Goal: Task Accomplishment & Management: Use online tool/utility

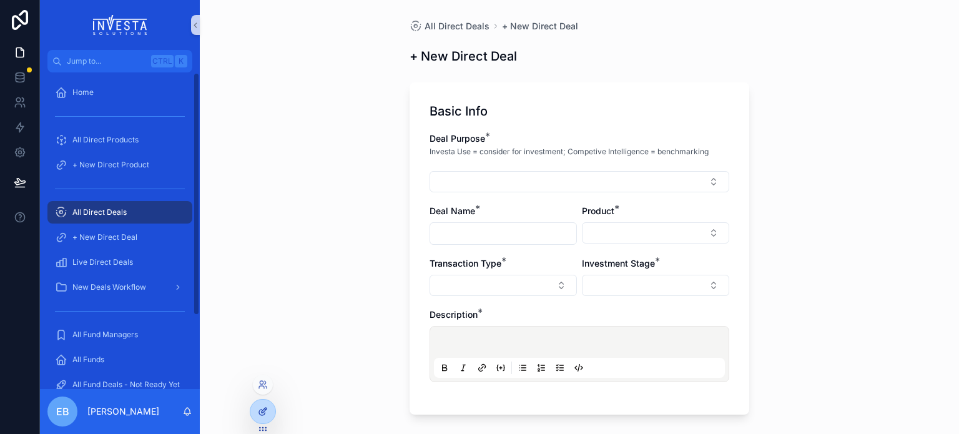
click at [258, 403] on div at bounding box center [262, 412] width 25 height 24
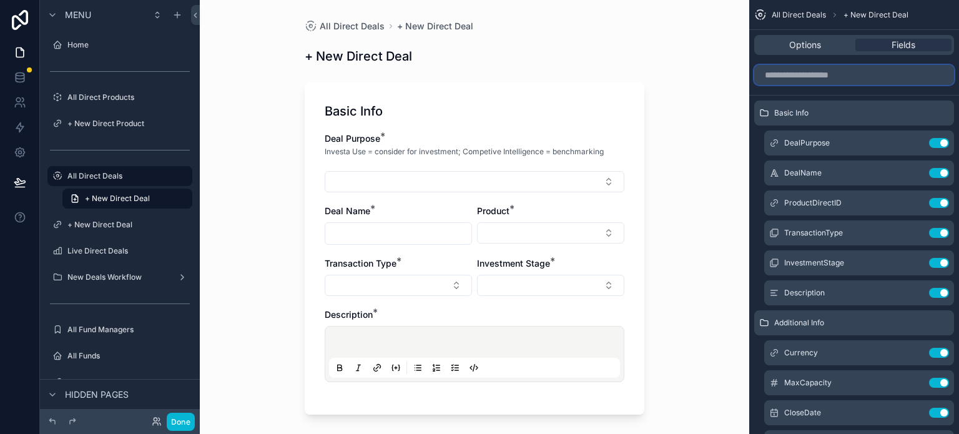
click at [860, 77] on input "scrollable content" at bounding box center [854, 75] width 200 height 20
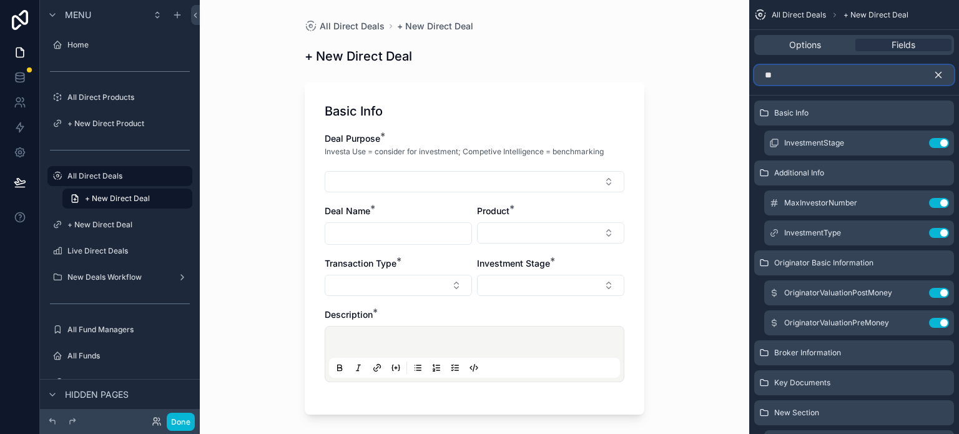
type input "*"
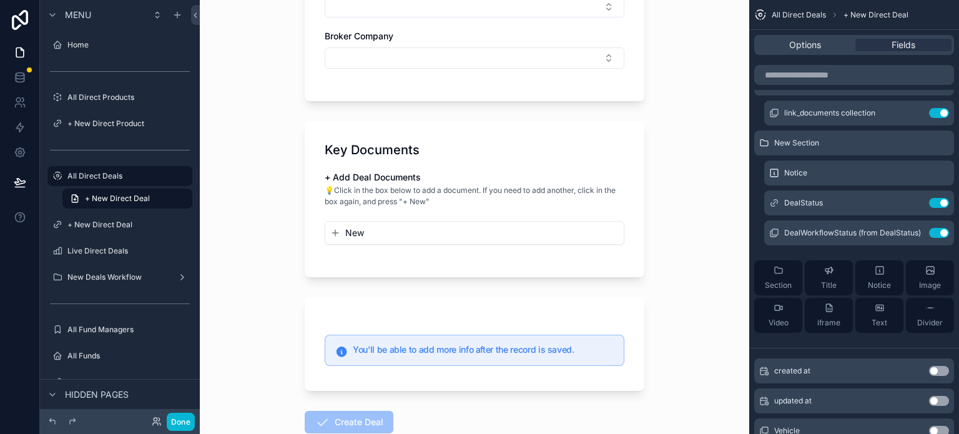
scroll to position [1041, 0]
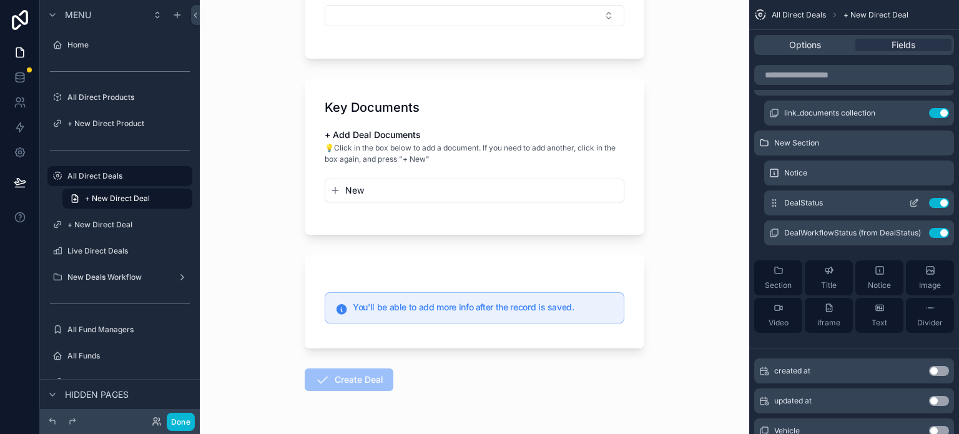
click at [909, 200] on icon "scrollable content" at bounding box center [914, 203] width 10 height 10
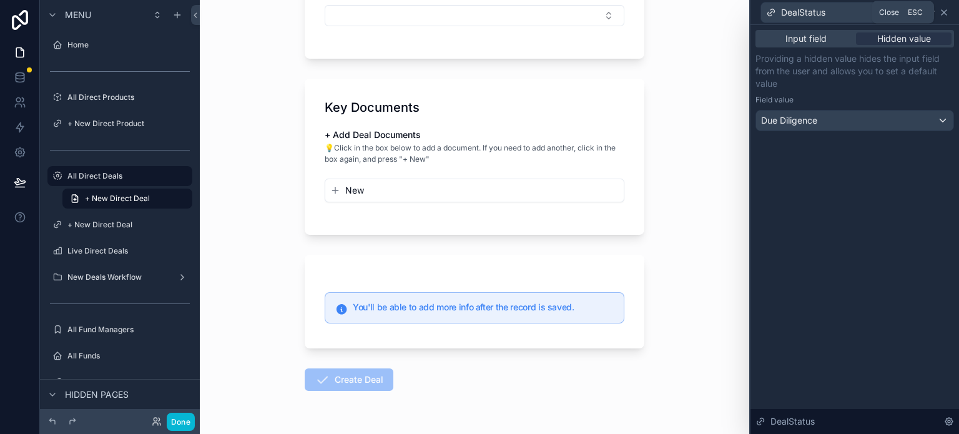
click at [944, 9] on icon at bounding box center [944, 12] width 10 height 10
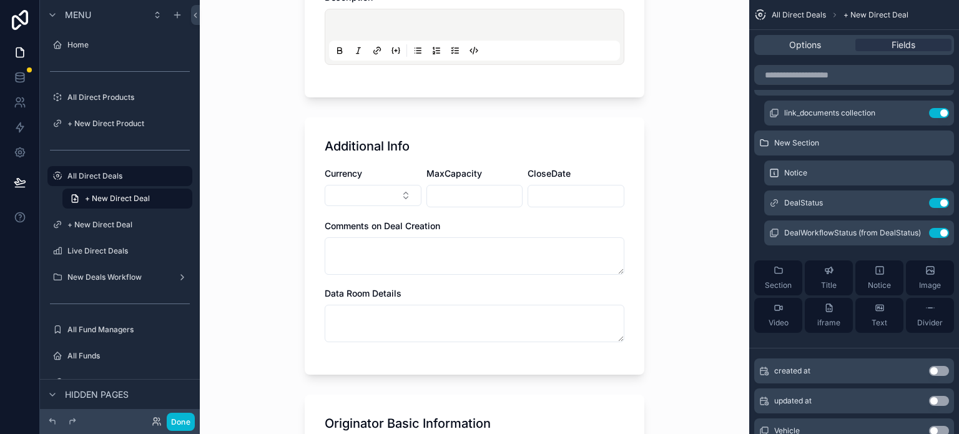
scroll to position [336, 0]
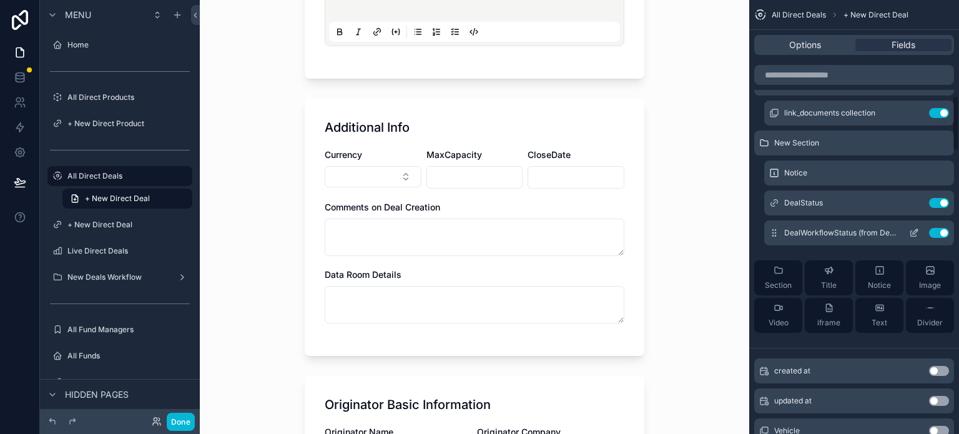
click at [911, 233] on icon "scrollable content" at bounding box center [914, 234] width 6 height 6
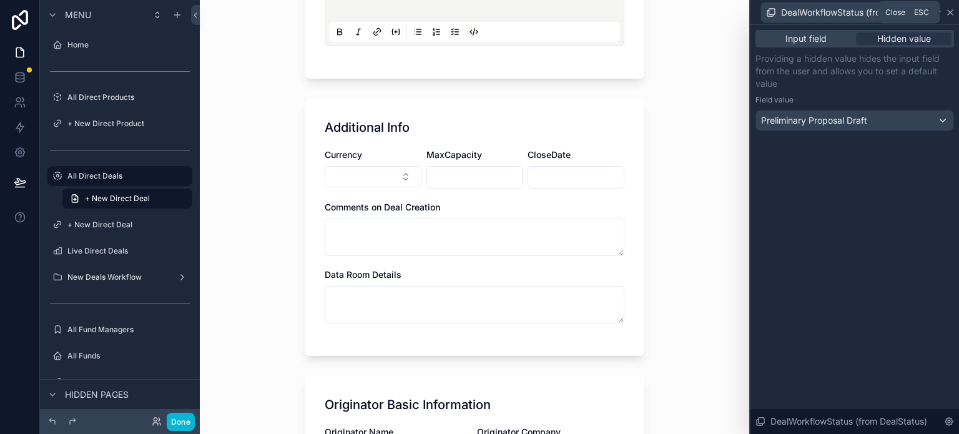
click at [952, 8] on icon at bounding box center [950, 12] width 10 height 10
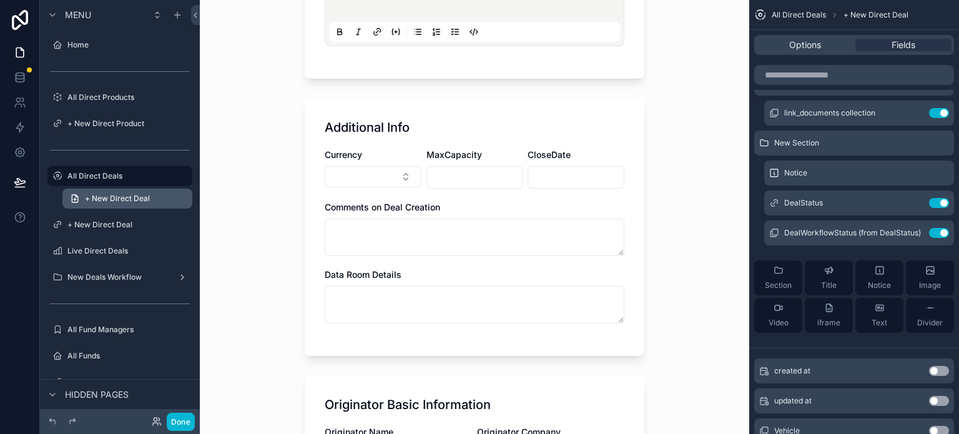
click at [182, 205] on link "+ New Direct Deal" at bounding box center [127, 199] width 130 height 20
click at [182, 178] on icon "scrollable content" at bounding box center [182, 176] width 10 height 10
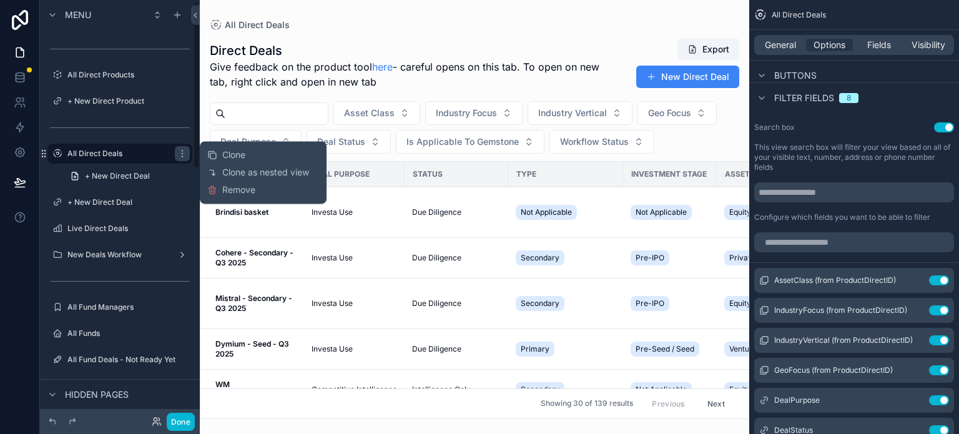
scroll to position [62, 0]
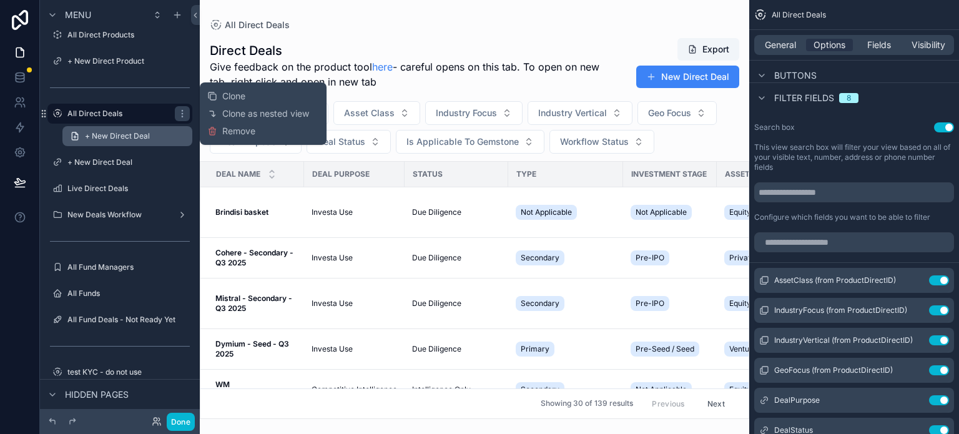
click at [72, 137] on icon "scrollable content" at bounding box center [75, 135] width 6 height 7
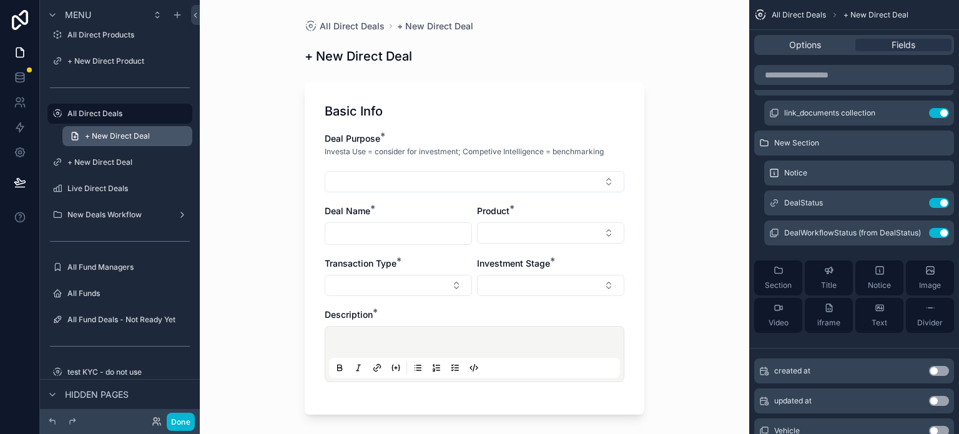
click at [170, 134] on link "+ New Direct Deal" at bounding box center [127, 136] width 130 height 20
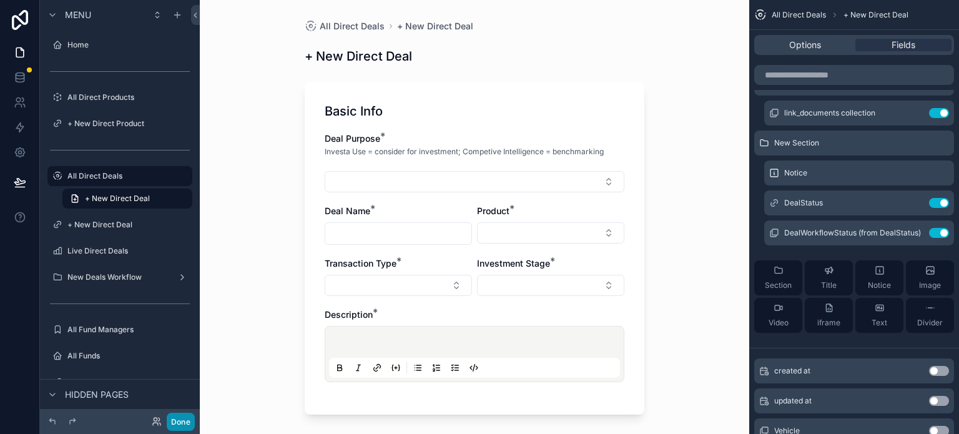
click at [180, 419] on button "Done" at bounding box center [181, 422] width 28 height 18
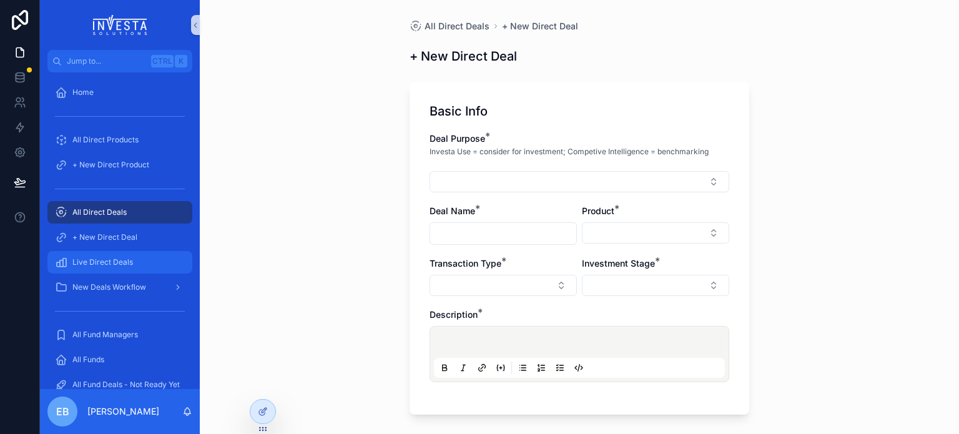
click at [115, 255] on div "Live Direct Deals" at bounding box center [120, 262] width 130 height 20
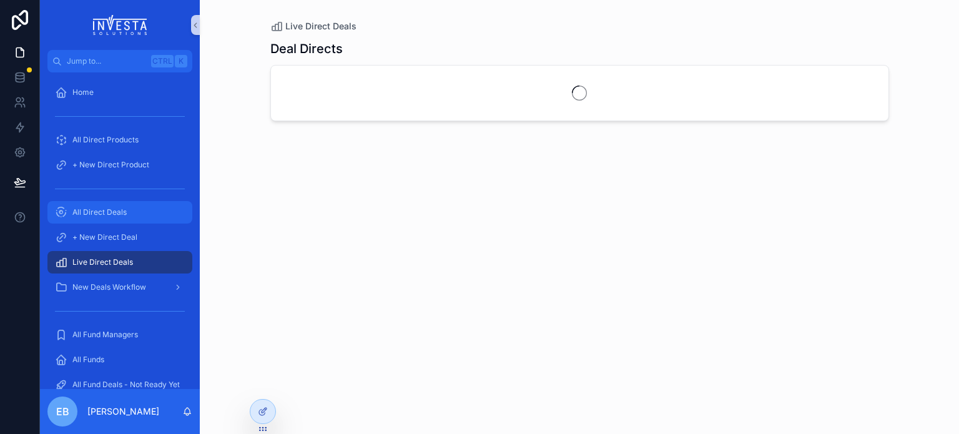
click at [123, 203] on div "All Direct Deals" at bounding box center [120, 212] width 130 height 20
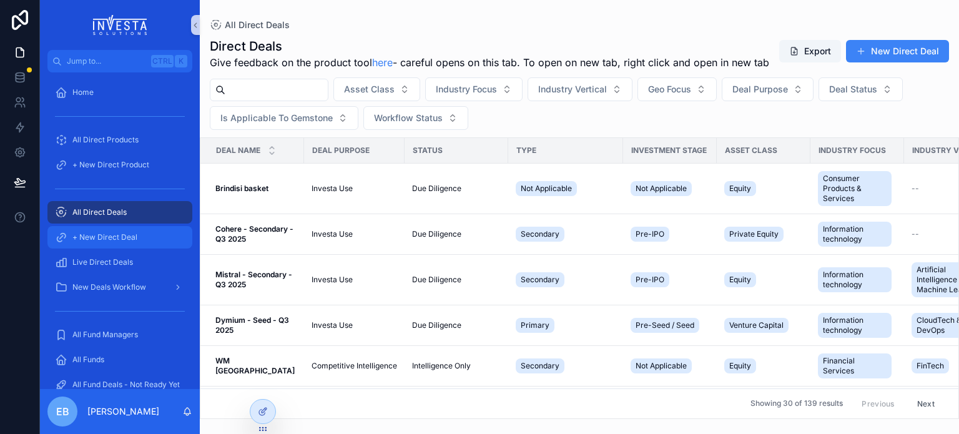
click at [114, 236] on span "+ New Direct Deal" at bounding box center [104, 237] width 65 height 10
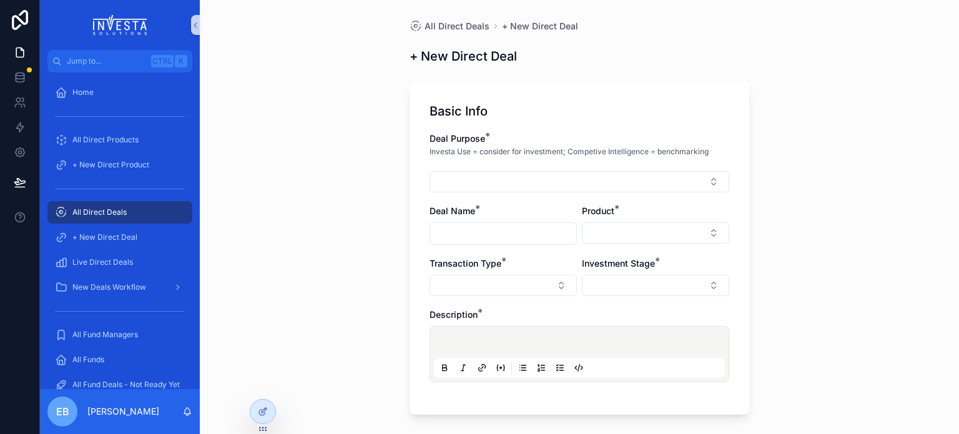
click at [115, 216] on span "All Direct Deals" at bounding box center [99, 212] width 54 height 10
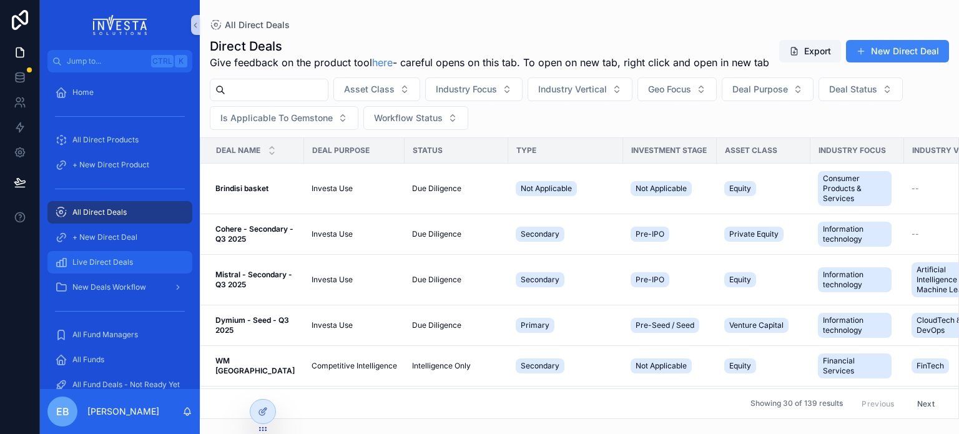
click at [107, 255] on div "Live Direct Deals" at bounding box center [120, 262] width 130 height 20
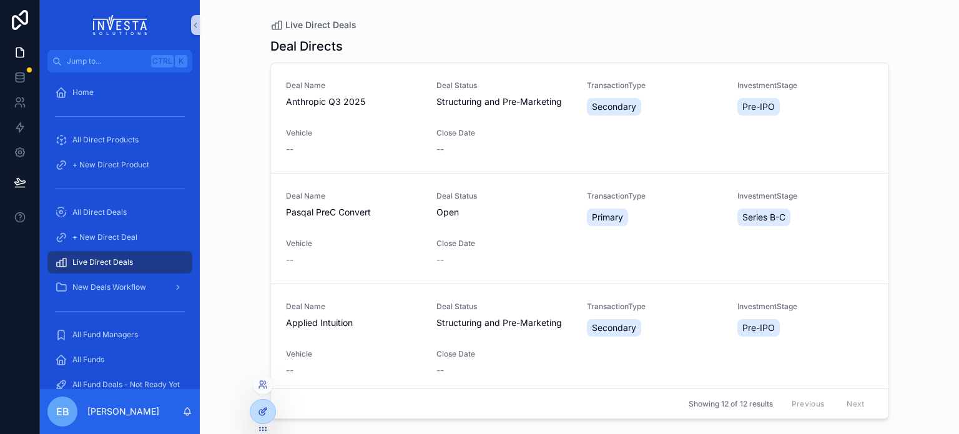
click at [258, 416] on icon at bounding box center [263, 411] width 10 height 10
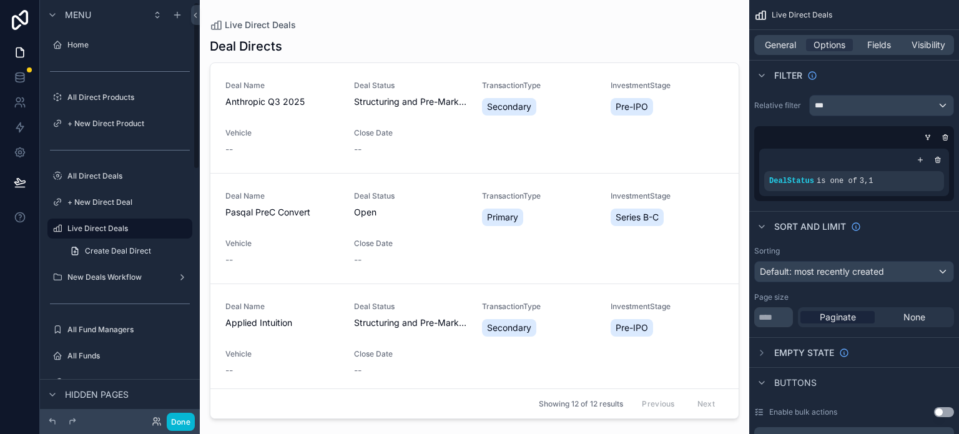
scroll to position [5, 0]
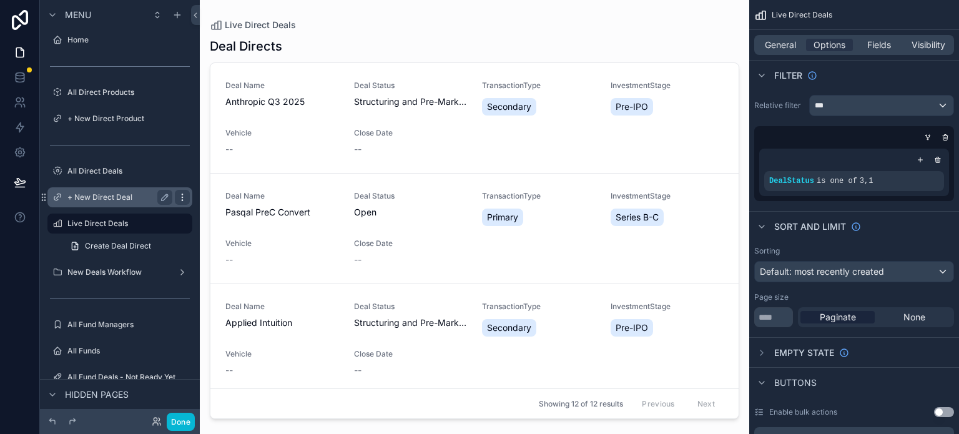
click at [183, 197] on icon "scrollable content" at bounding box center [182, 197] width 10 height 10
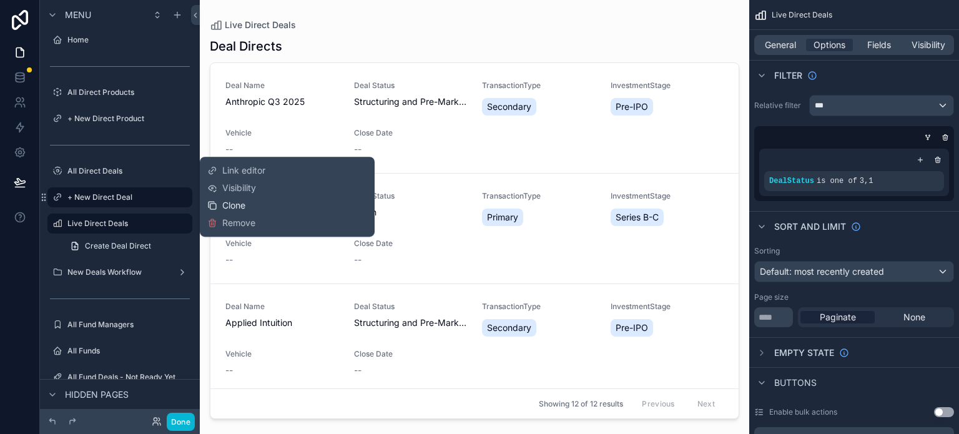
click at [233, 206] on span "Clone" at bounding box center [233, 205] width 23 height 12
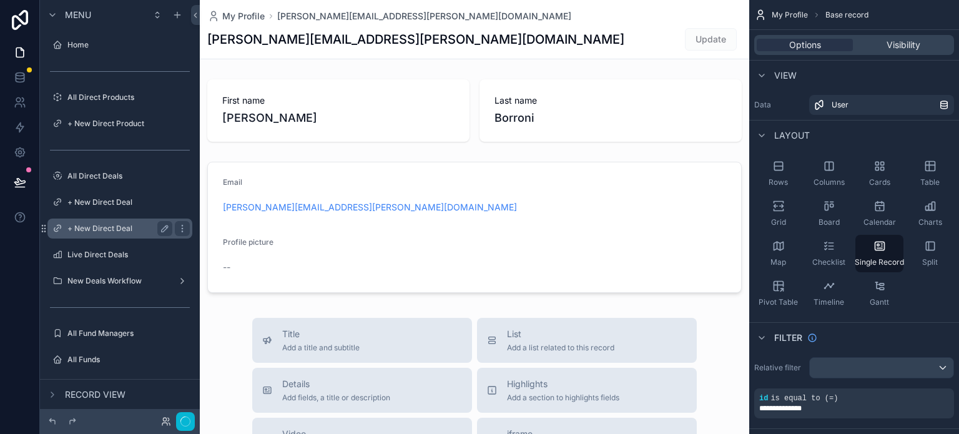
click at [118, 229] on label "+ New Direct Deal" at bounding box center [117, 228] width 100 height 10
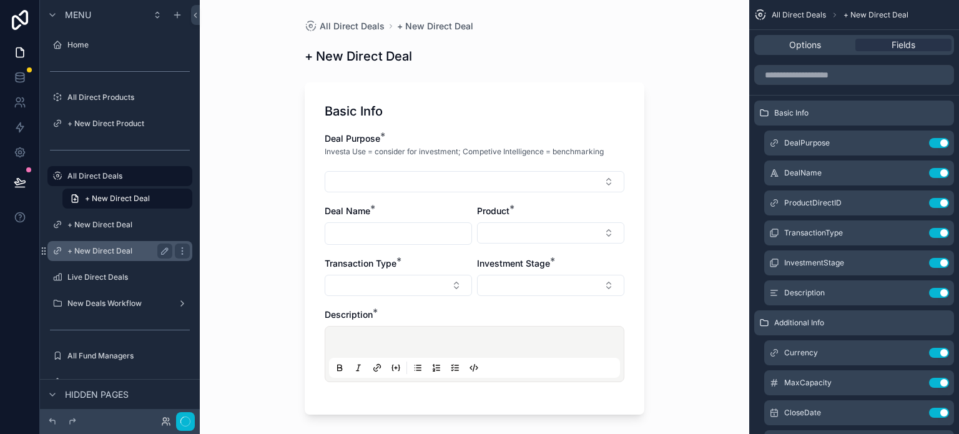
click at [105, 252] on label "+ New Direct Deal" at bounding box center [117, 251] width 100 height 10
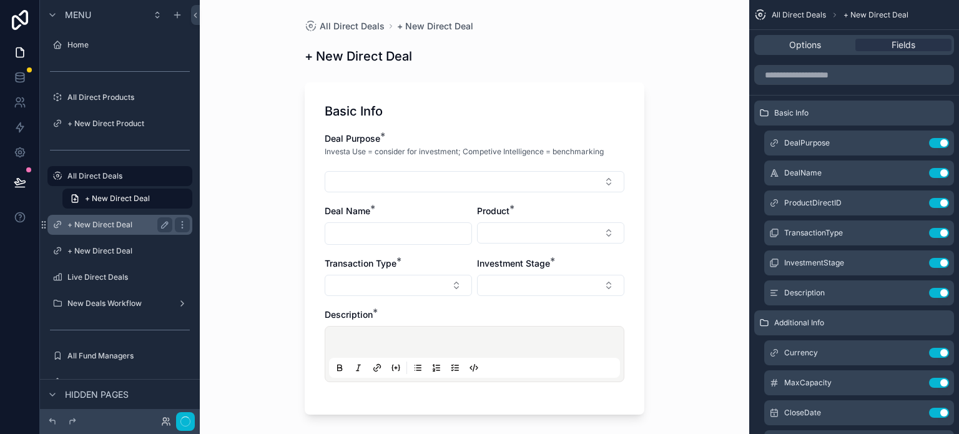
click at [114, 223] on label "+ New Direct Deal" at bounding box center [117, 225] width 100 height 10
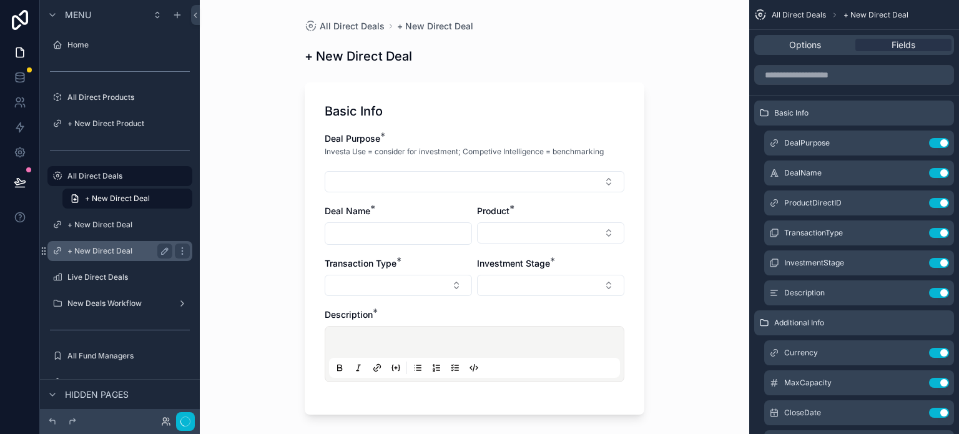
click at [119, 253] on label "+ New Direct Deal" at bounding box center [117, 251] width 100 height 10
click at [164, 254] on icon "scrollable content" at bounding box center [165, 251] width 10 height 10
click at [183, 254] on icon "scrollable content" at bounding box center [182, 251] width 10 height 10
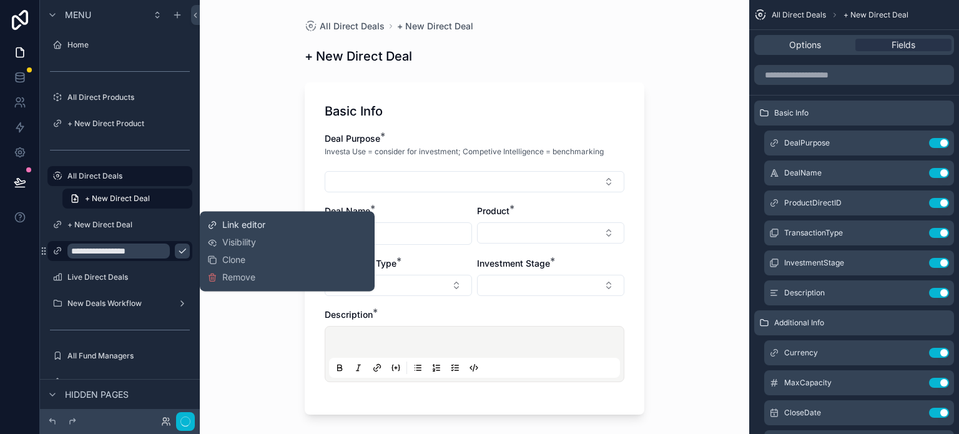
click at [254, 228] on span "Link editor" at bounding box center [243, 224] width 43 height 12
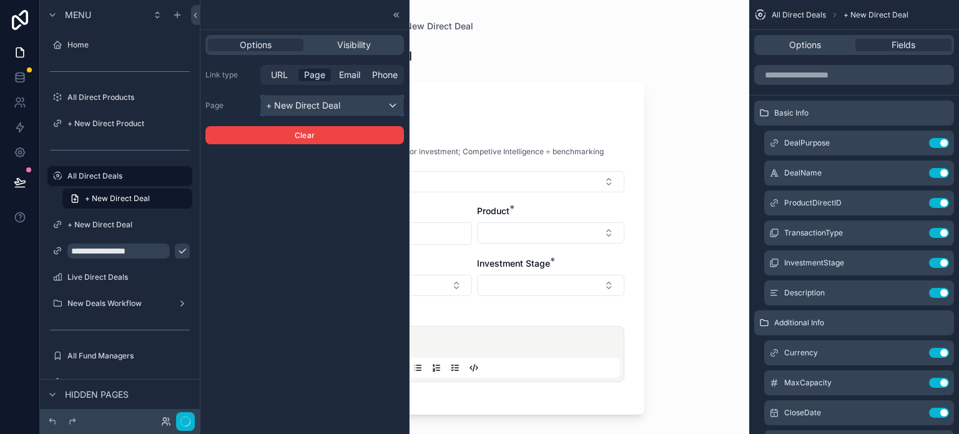
click at [393, 101] on div "+ New Direct Deal" at bounding box center [332, 106] width 142 height 20
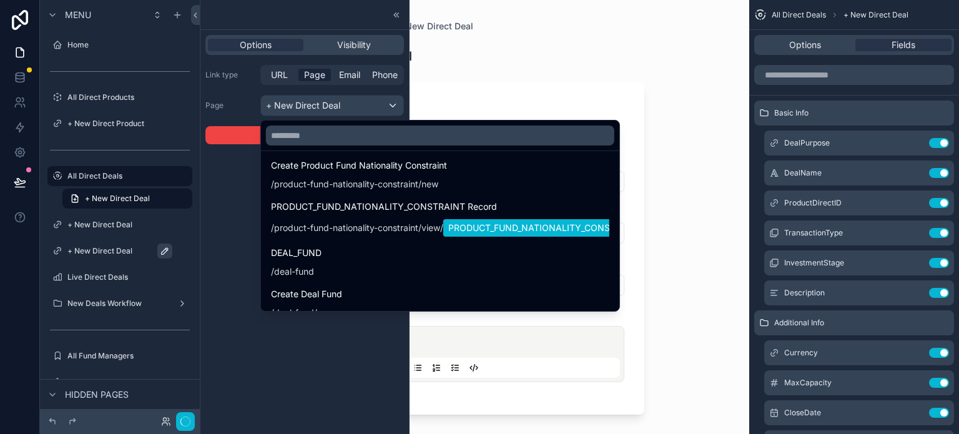
scroll to position [124, 0]
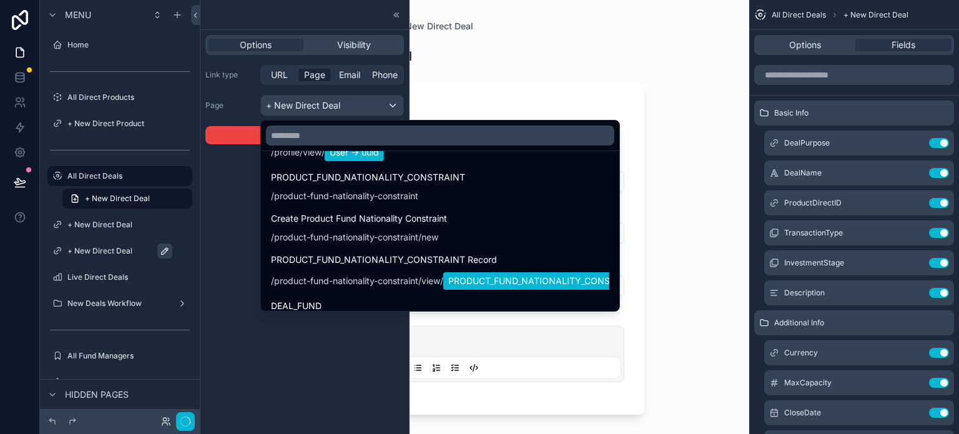
click at [217, 180] on div at bounding box center [304, 217] width 208 height 434
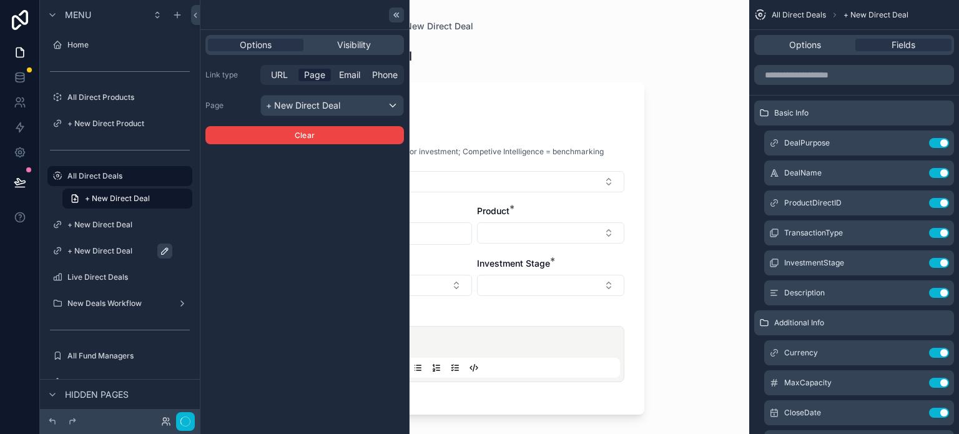
click at [397, 17] on icon at bounding box center [396, 15] width 10 height 10
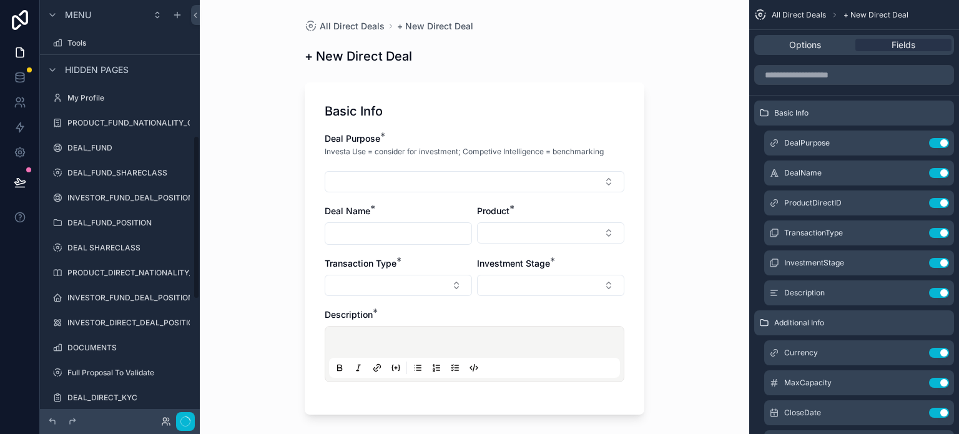
scroll to position [341, 0]
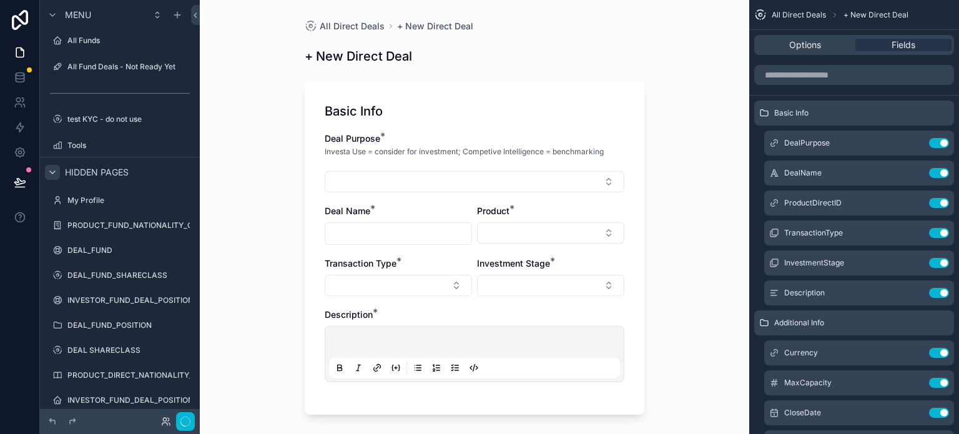
click at [50, 177] on icon "scrollable content" at bounding box center [52, 172] width 10 height 10
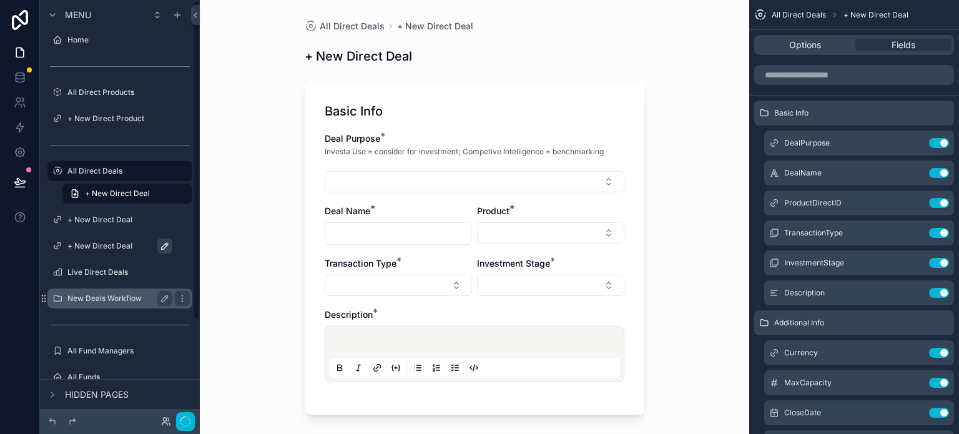
scroll to position [0, 0]
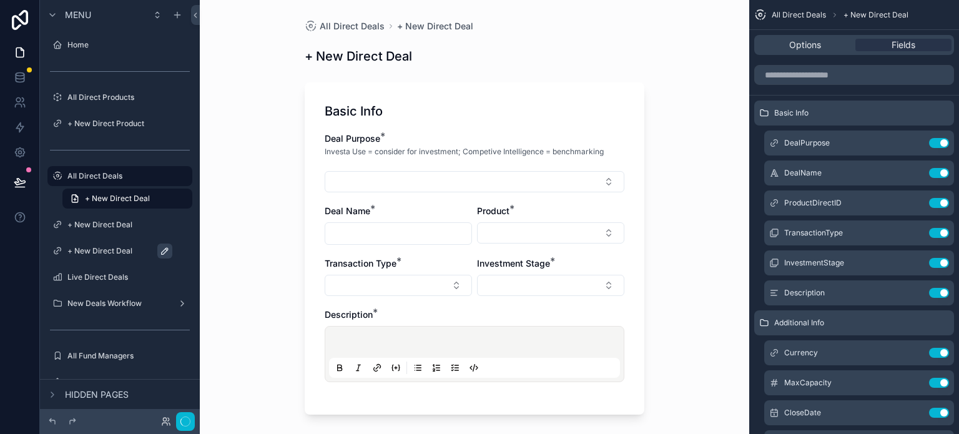
click at [165, 249] on icon "scrollable content" at bounding box center [165, 251] width 6 height 6
click at [143, 250] on input "**********" at bounding box center [118, 250] width 102 height 15
click at [131, 255] on label "+ New Direct Deal" at bounding box center [125, 251] width 117 height 10
click at [142, 300] on label "New Deals Workflow" at bounding box center [117, 303] width 100 height 10
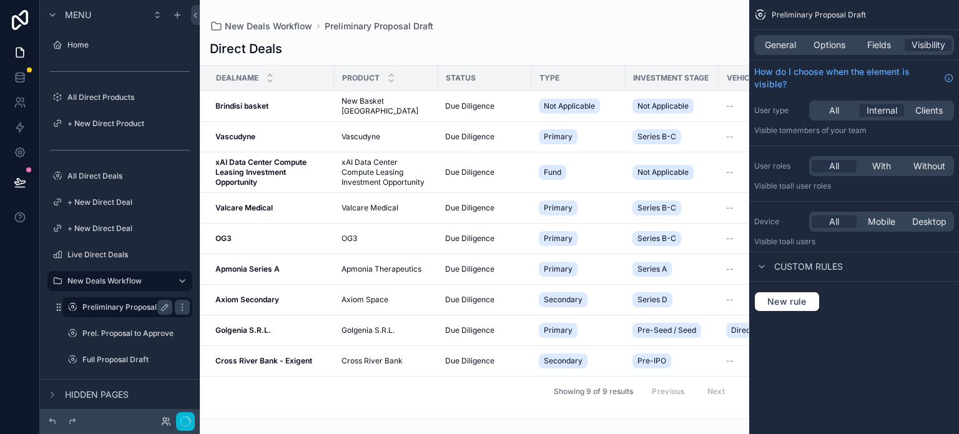
click at [137, 304] on label "Preliminary Proposal Draft" at bounding box center [129, 307] width 95 height 10
click at [131, 326] on div "Prel. Proposal to Approve" at bounding box center [127, 333] width 90 height 15
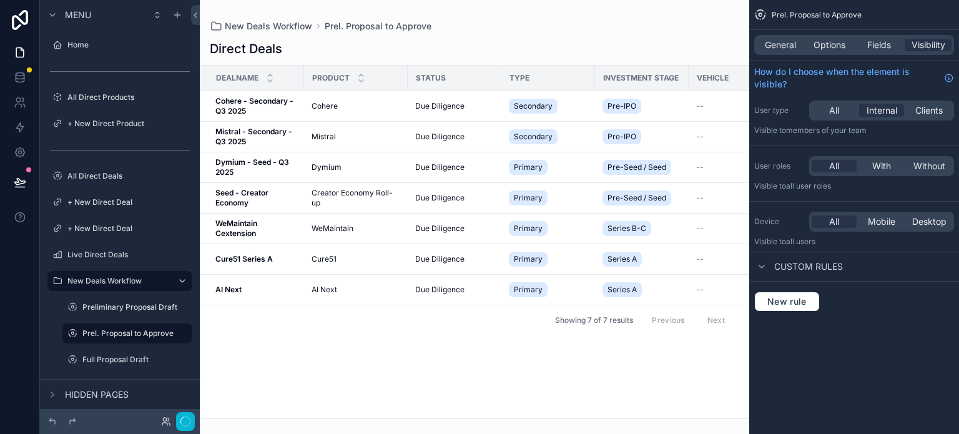
click at [406, 227] on div "scrollable content" at bounding box center [474, 217] width 549 height 434
click at [309, 232] on td "WeMaintain WeMaintain" at bounding box center [356, 228] width 104 height 31
click at [329, 229] on span "WeMaintain" at bounding box center [332, 228] width 42 height 10
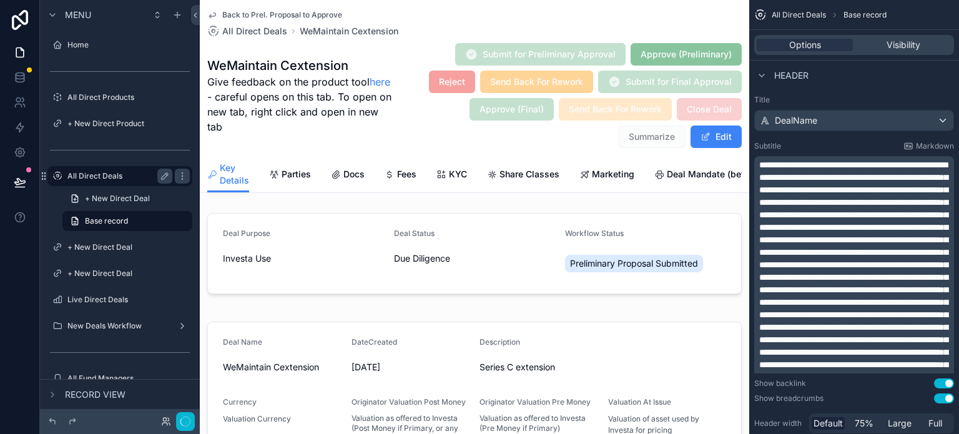
click at [104, 177] on label "All Direct Deals" at bounding box center [117, 176] width 100 height 10
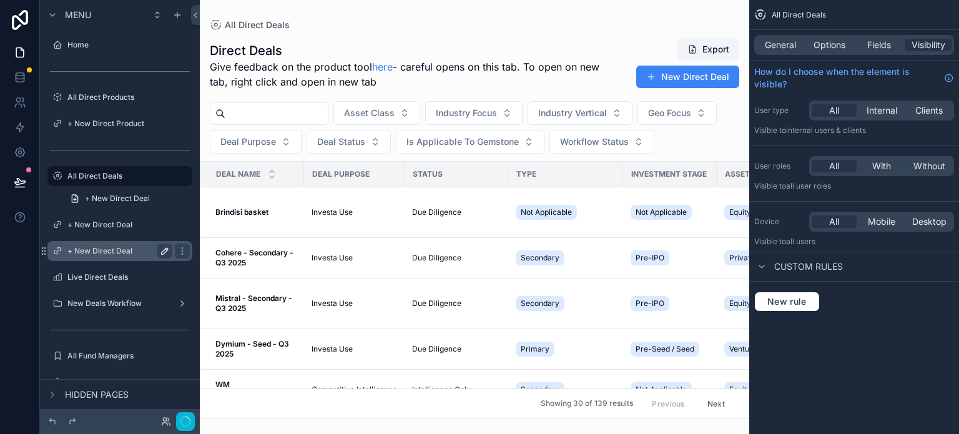
click at [119, 257] on div "+ New Direct Deal" at bounding box center [119, 250] width 105 height 15
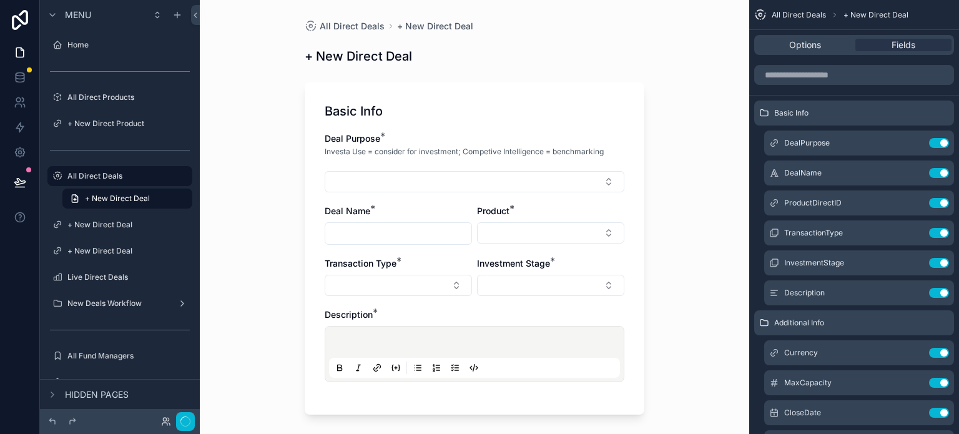
click at [0, 0] on icon "scrollable content" at bounding box center [0, 0] width 0 height 0
click at [102, 251] on input "**********" at bounding box center [109, 250] width 85 height 15
type input "**********"
click at [177, 248] on icon "scrollable content" at bounding box center [182, 251] width 10 height 10
click at [250, 282] on div "All Direct Deals + New Direct Deal + New Direct Deal Basic Info Deal Purpose * …" at bounding box center [474, 217] width 549 height 434
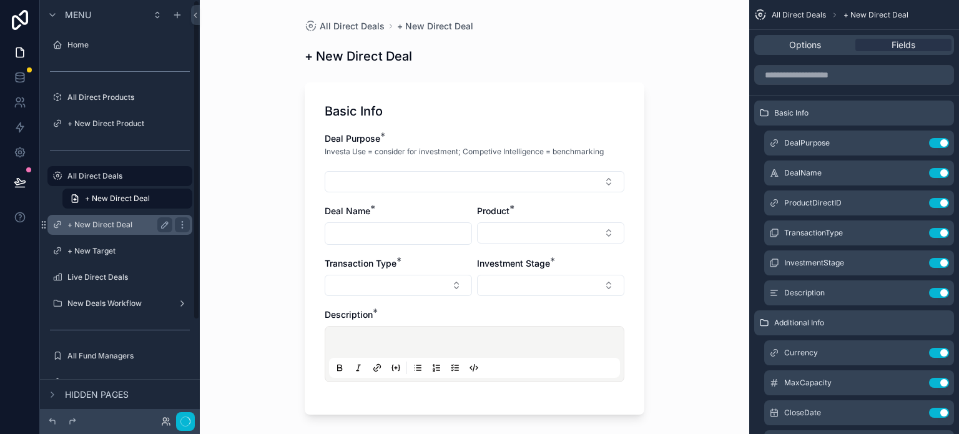
click at [133, 224] on label "+ New Direct Deal" at bounding box center [117, 225] width 100 height 10
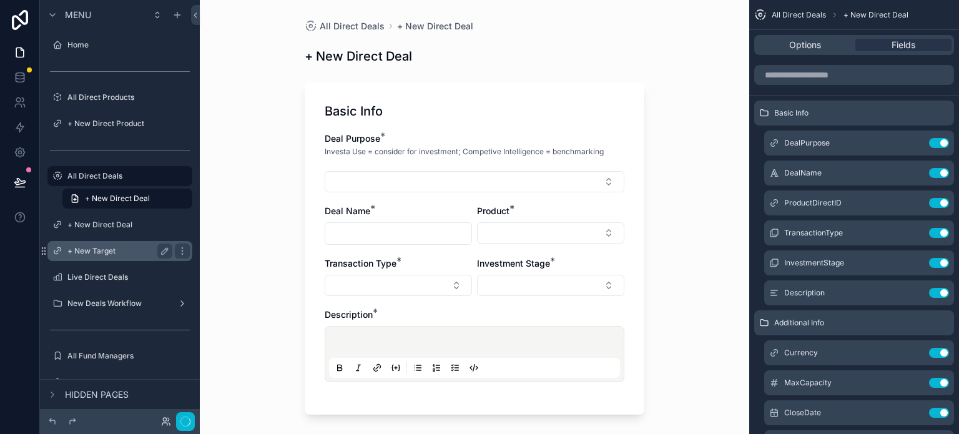
click at [110, 247] on label "+ New Target" at bounding box center [117, 251] width 100 height 10
click at [167, 249] on icon "scrollable content" at bounding box center [165, 251] width 10 height 10
click at [180, 250] on icon "scrollable content" at bounding box center [182, 251] width 10 height 10
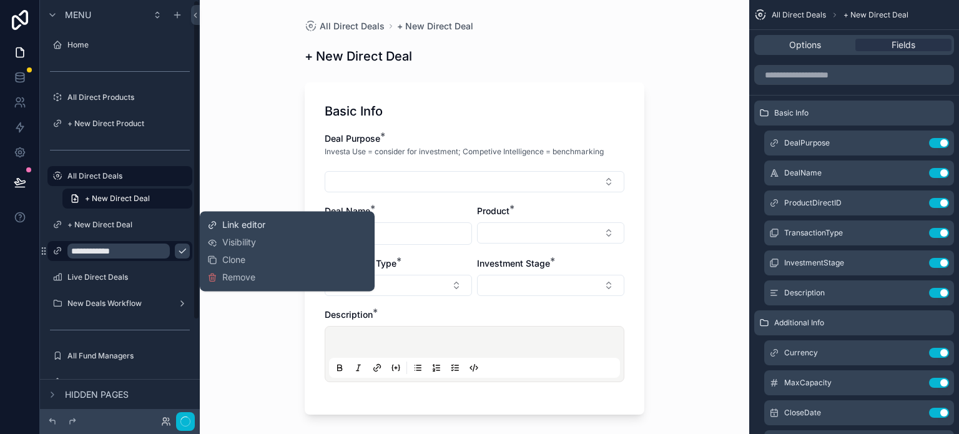
click at [218, 219] on button "Link editor" at bounding box center [236, 224] width 58 height 12
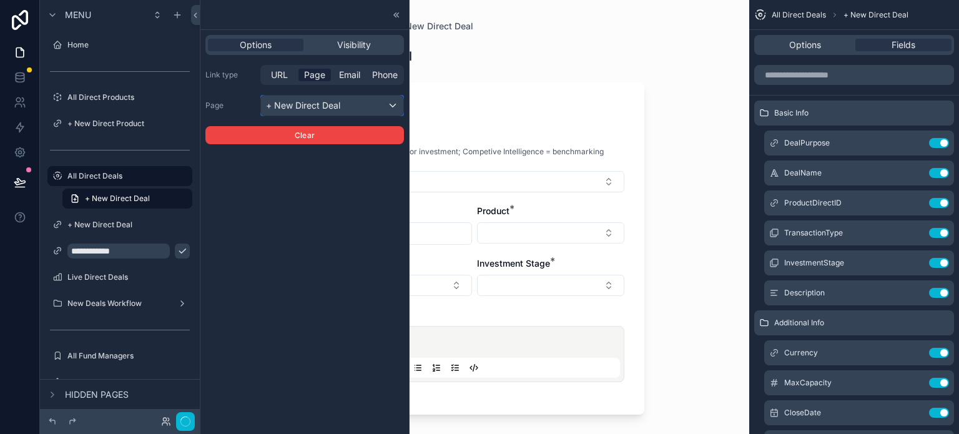
click at [392, 102] on div "+ New Direct Deal" at bounding box center [332, 106] width 142 height 20
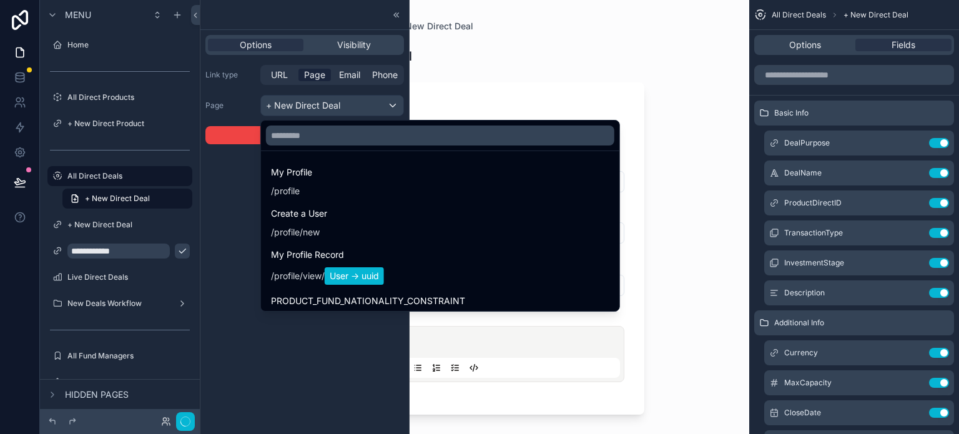
click at [243, 114] on div at bounding box center [304, 217] width 208 height 434
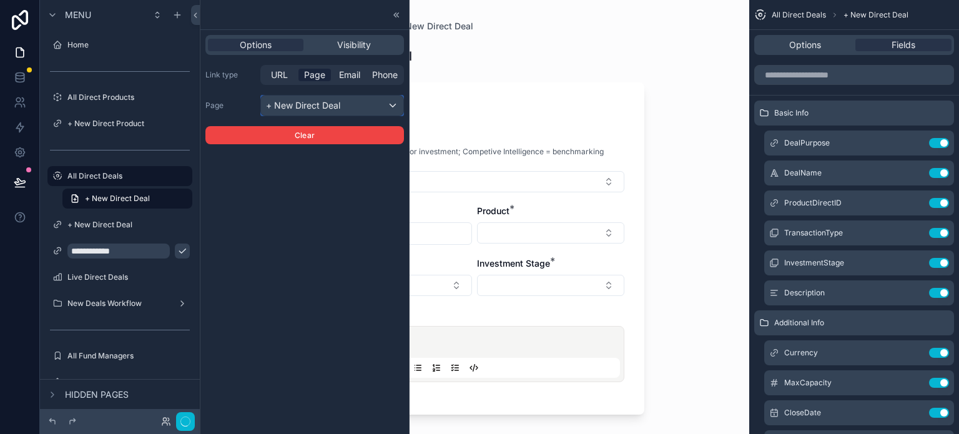
click at [302, 104] on div "+ New Direct Deal" at bounding box center [332, 106] width 142 height 20
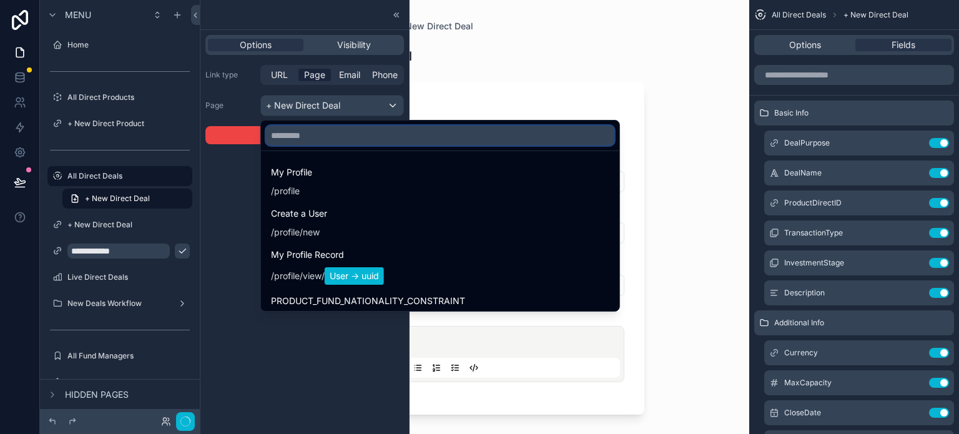
click at [325, 129] on input "text" at bounding box center [440, 135] width 348 height 20
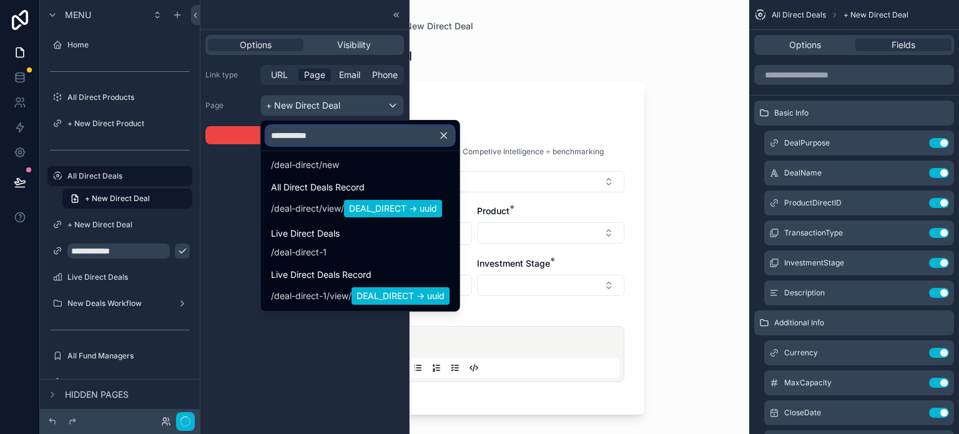
scroll to position [109, 0]
type input "**********"
click at [449, 140] on icon "button" at bounding box center [443, 135] width 11 height 11
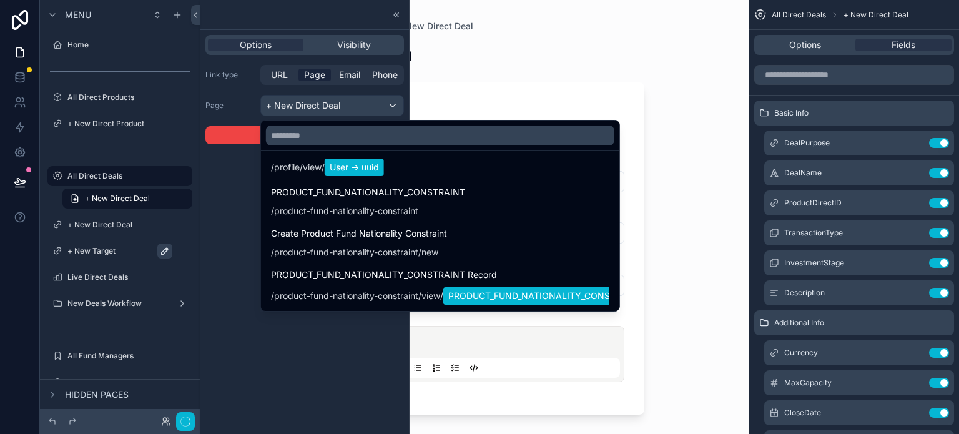
click at [400, 16] on div at bounding box center [304, 217] width 208 height 434
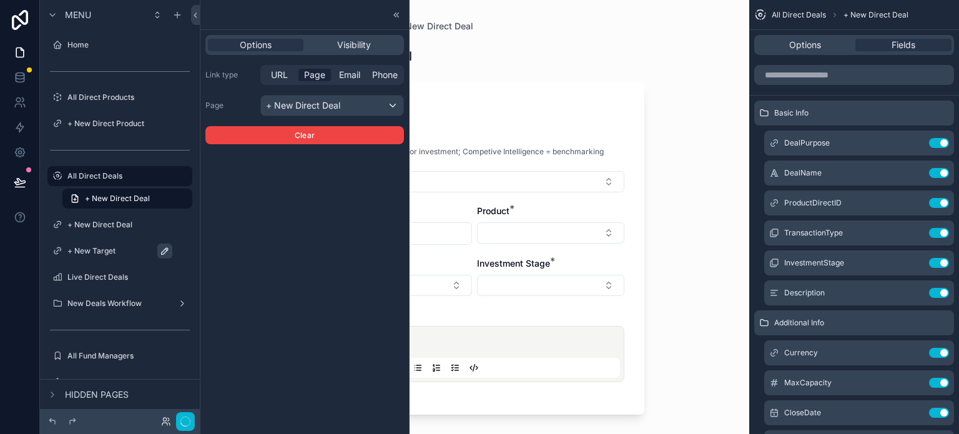
click at [400, 16] on icon at bounding box center [396, 15] width 10 height 10
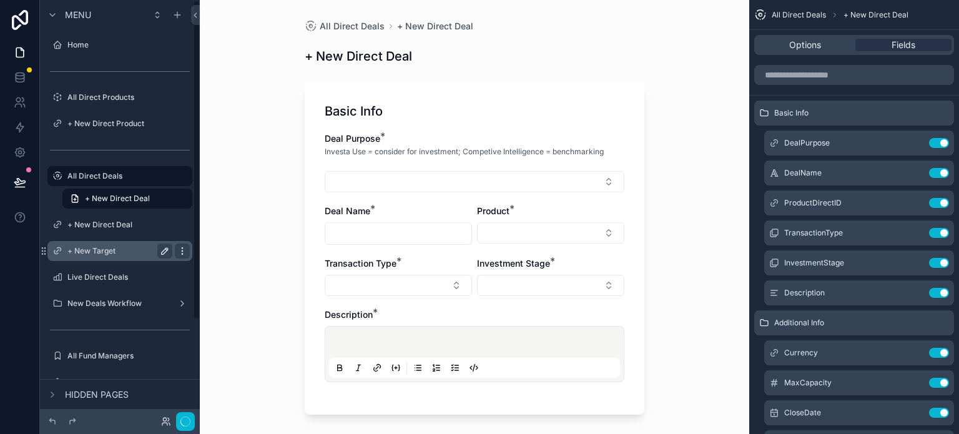
click at [181, 252] on icon "scrollable content" at bounding box center [182, 251] width 10 height 10
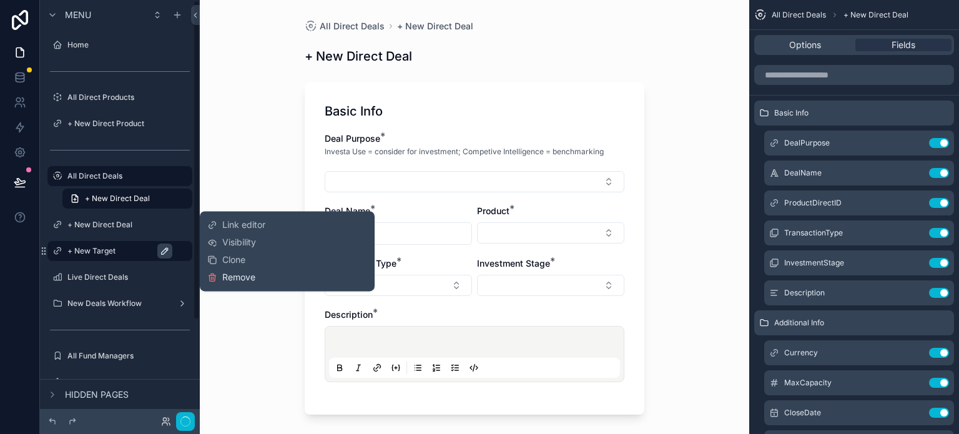
click at [230, 273] on span "Remove" at bounding box center [238, 277] width 33 height 12
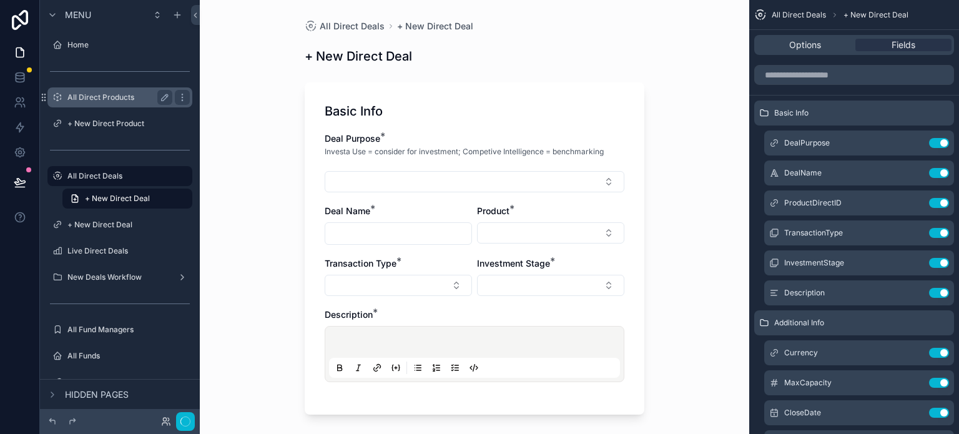
click at [107, 102] on label "All Direct Products" at bounding box center [117, 97] width 100 height 10
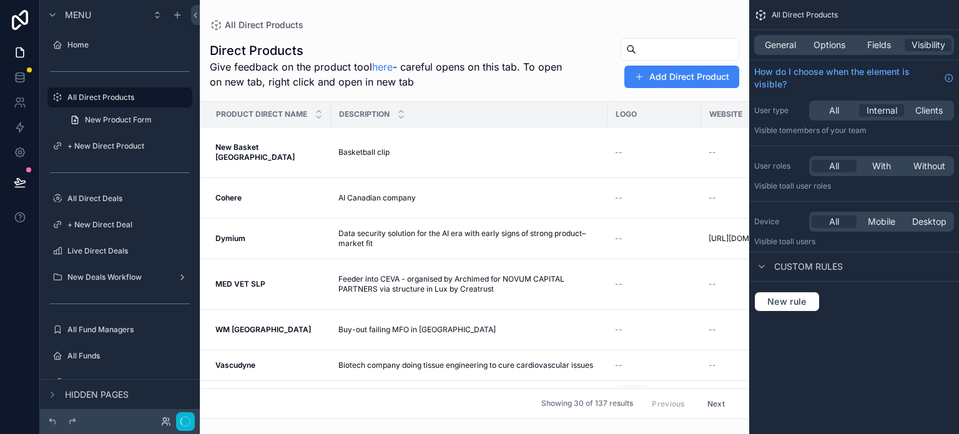
click at [694, 76] on div "scrollable content" at bounding box center [474, 217] width 549 height 434
click at [679, 77] on button "Add Direct Product" at bounding box center [681, 77] width 115 height 22
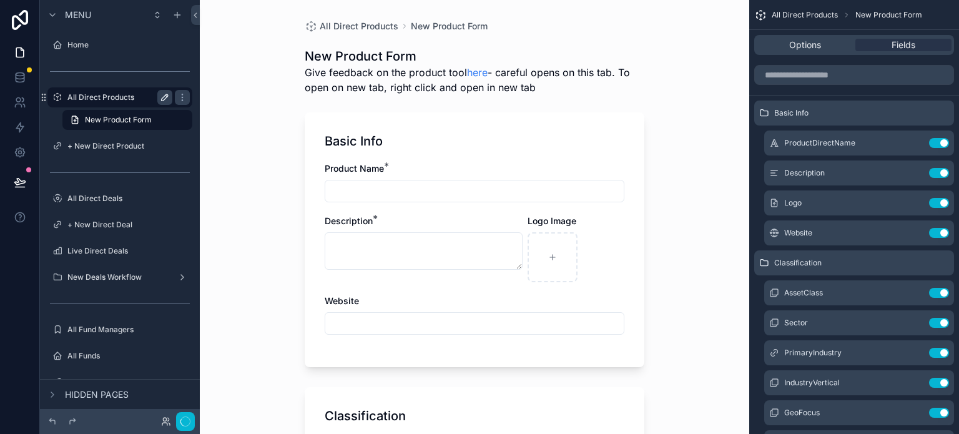
click at [166, 99] on icon "scrollable content" at bounding box center [165, 97] width 10 height 10
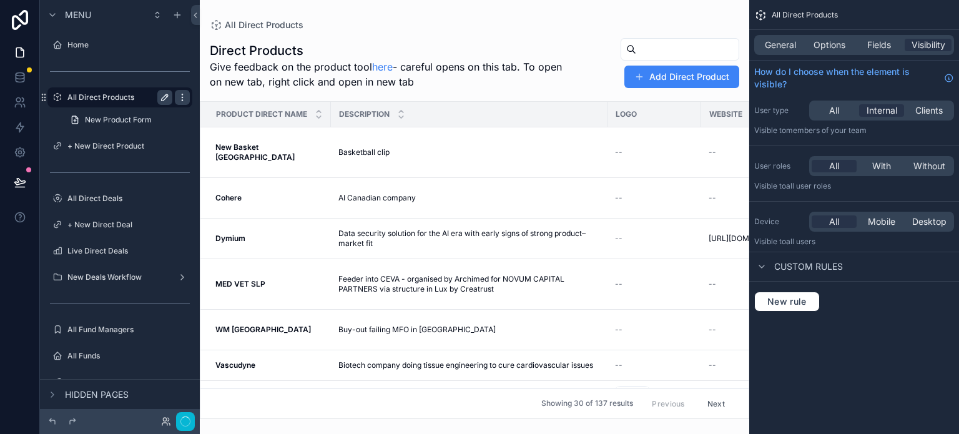
click at [184, 99] on icon "scrollable content" at bounding box center [182, 97] width 10 height 10
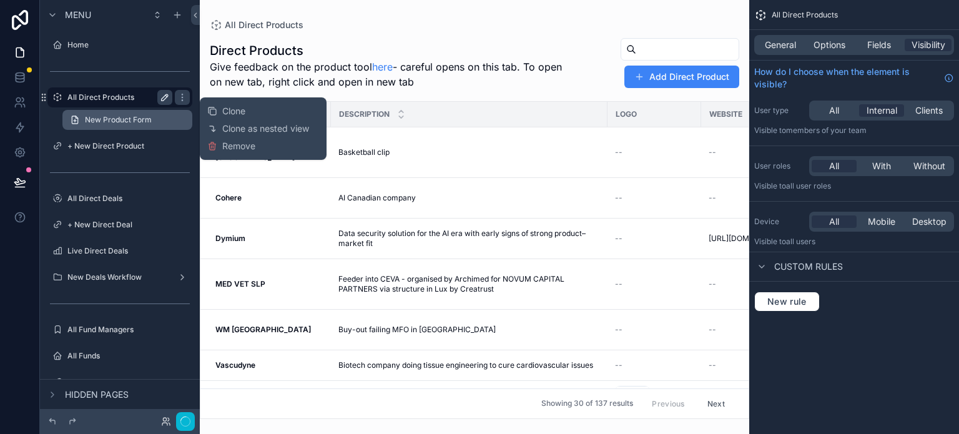
click at [134, 118] on span "New Product Form" at bounding box center [118, 120] width 67 height 10
